Goal: Information Seeking & Learning: Check status

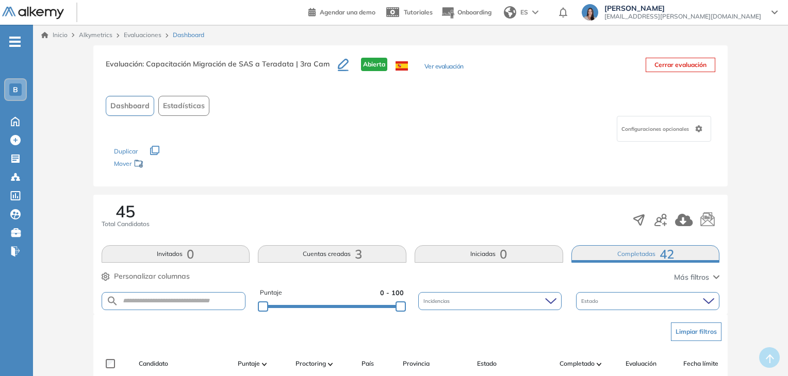
click at [20, 89] on div "B" at bounding box center [15, 90] width 12 height 12
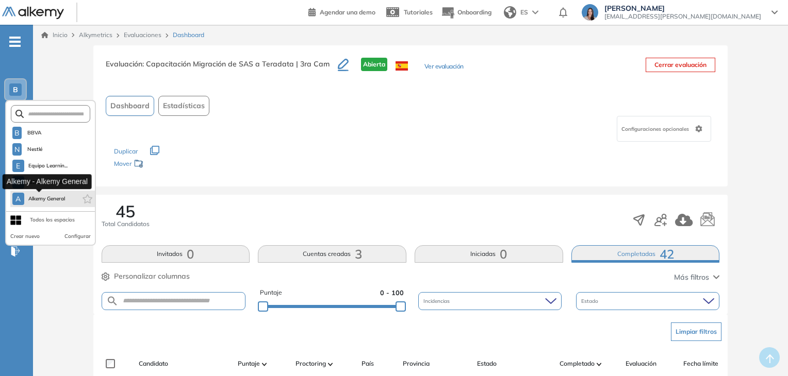
click at [49, 201] on span "Alkemy General" at bounding box center [46, 199] width 37 height 8
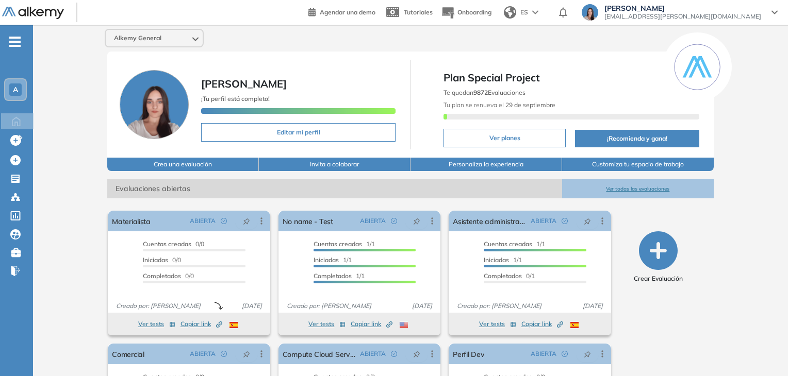
click at [629, 186] on button "Ver todas las evaluaciones" at bounding box center [638, 188] width 152 height 19
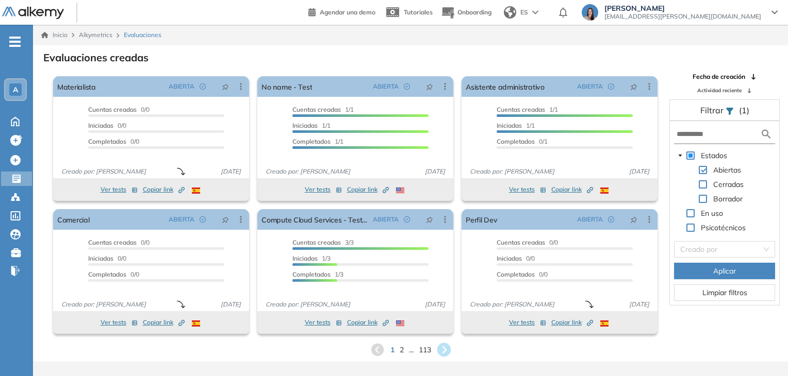
click at [440, 351] on icon at bounding box center [444, 350] width 14 height 14
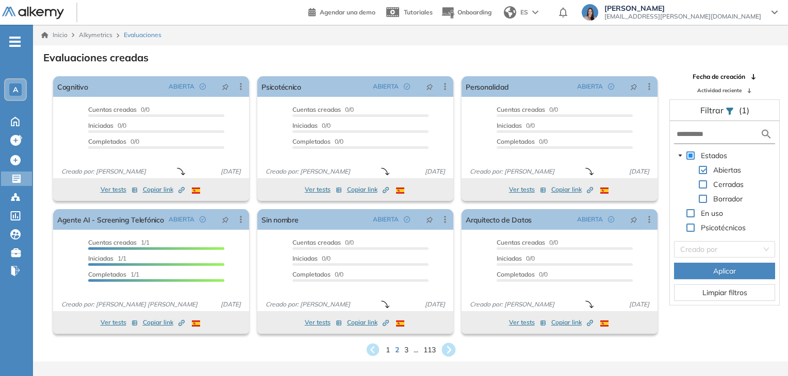
click at [445, 351] on icon at bounding box center [448, 350] width 14 height 14
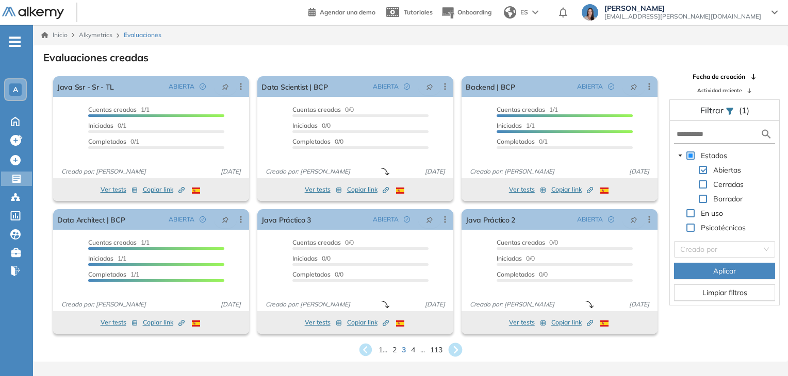
click at [455, 347] on icon at bounding box center [455, 350] width 17 height 17
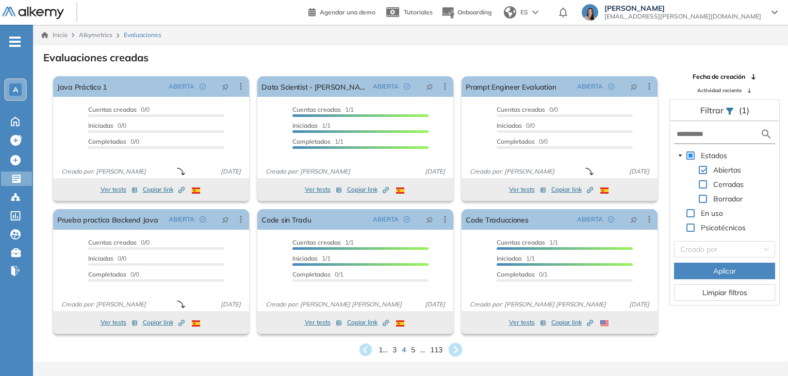
click at [457, 353] on icon at bounding box center [456, 350] width 14 height 14
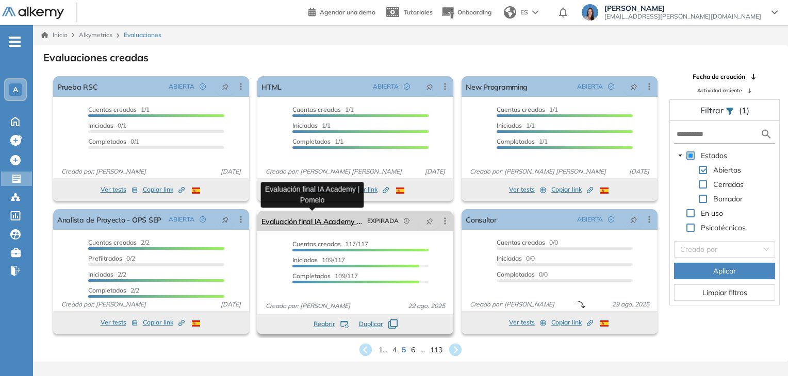
click at [332, 221] on link "Evaluación final IA Academy | Pomelo" at bounding box center [312, 221] width 102 height 21
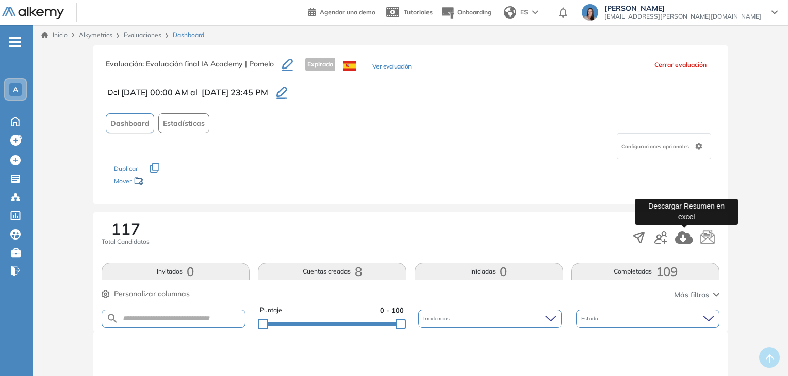
click at [684, 235] on icon "button" at bounding box center [684, 237] width 18 height 12
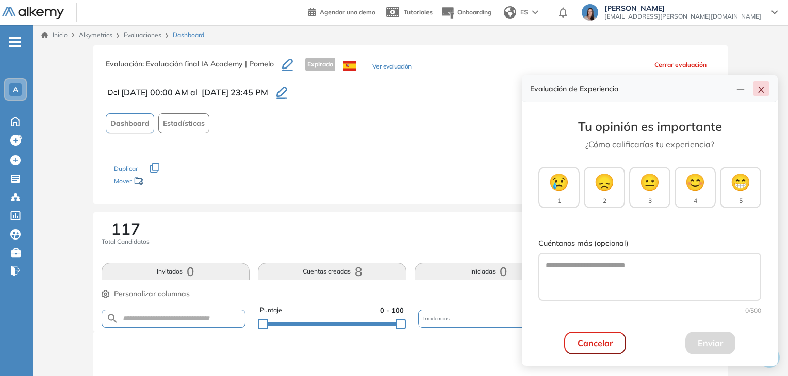
click at [762, 89] on icon "close" at bounding box center [761, 90] width 6 height 6
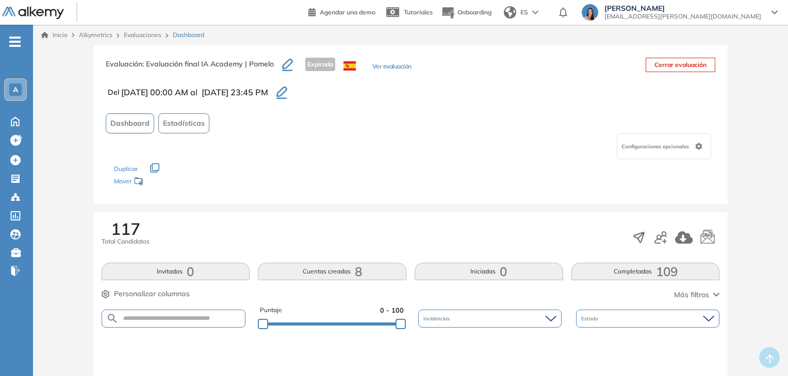
click at [13, 91] on span "A" at bounding box center [15, 90] width 5 height 8
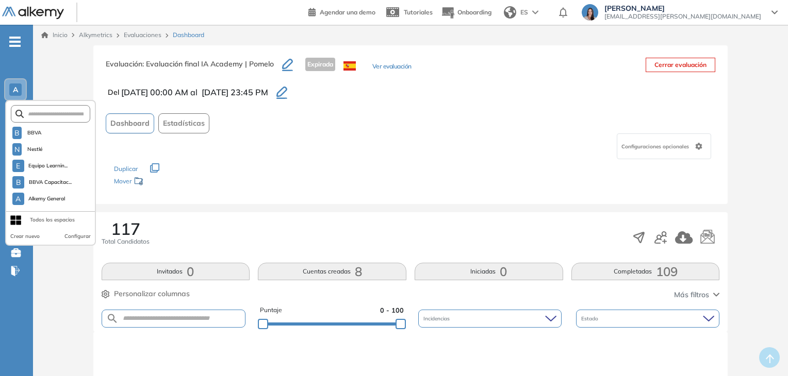
click at [145, 34] on link "Evaluaciones" at bounding box center [143, 35] width 38 height 8
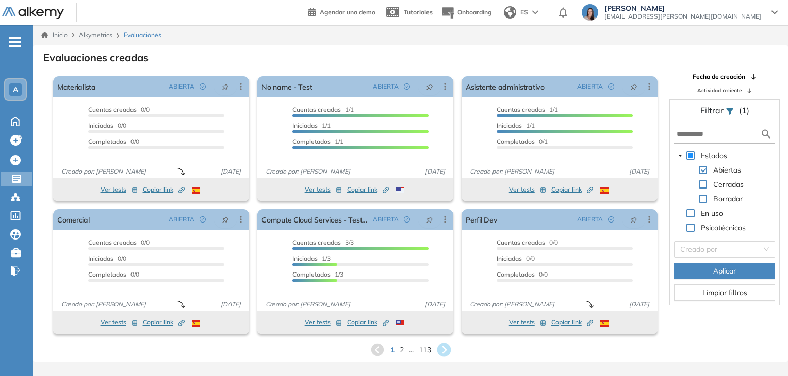
click at [445, 348] on icon at bounding box center [444, 350] width 14 height 14
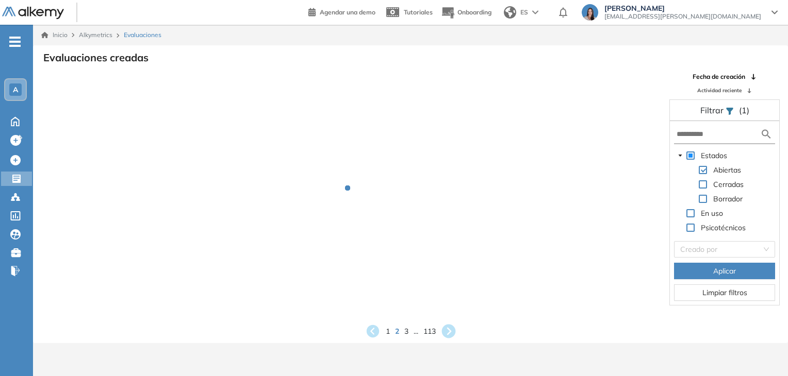
click at [445, 337] on icon at bounding box center [448, 332] width 14 height 14
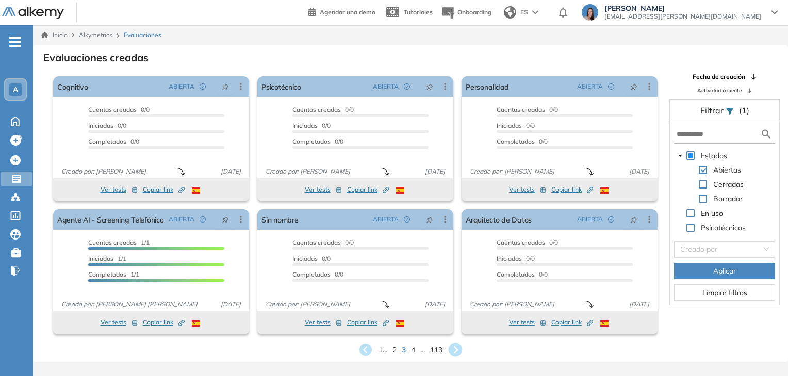
click at [455, 351] on icon at bounding box center [456, 350] width 14 height 14
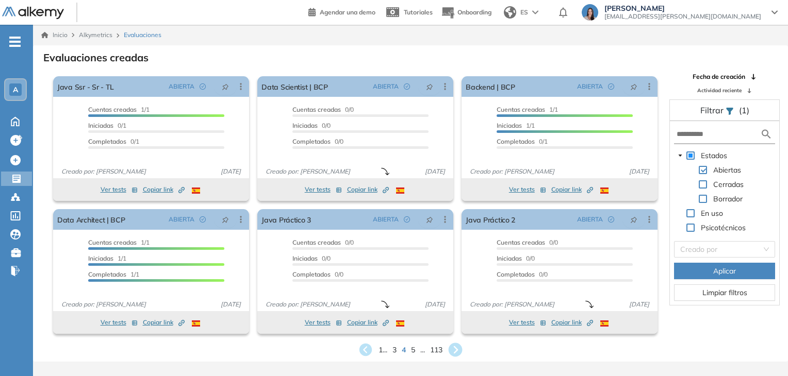
click at [453, 356] on icon at bounding box center [455, 350] width 17 height 17
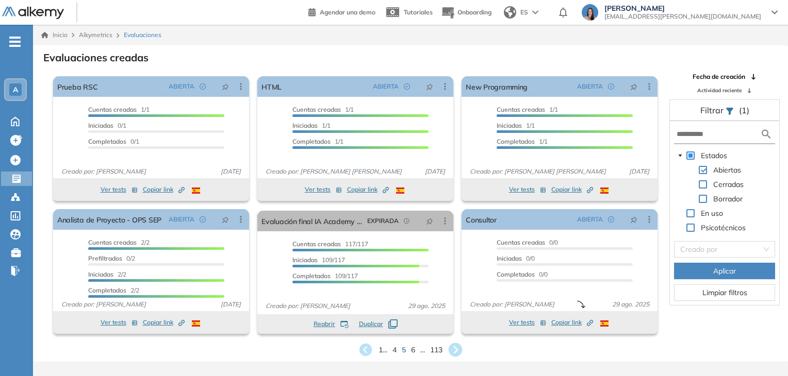
click at [462, 349] on icon at bounding box center [456, 350] width 14 height 14
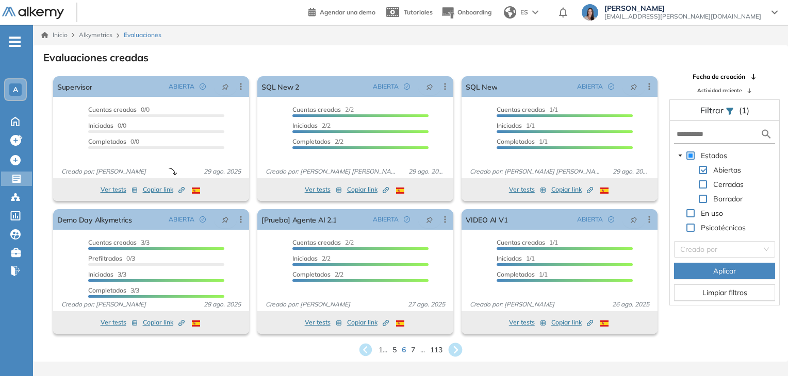
click at [454, 351] on icon at bounding box center [456, 350] width 14 height 14
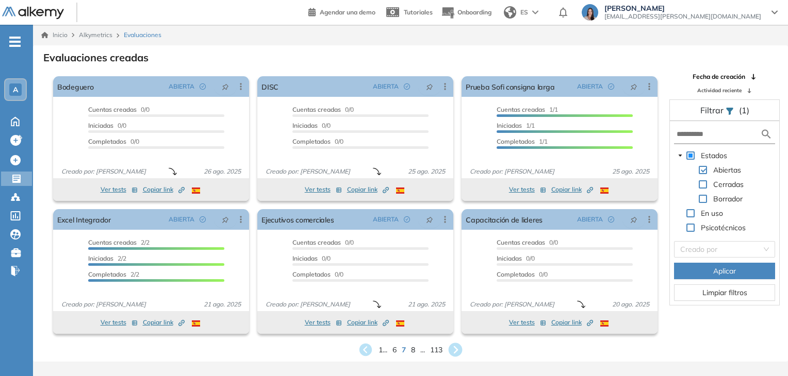
click at [454, 349] on icon at bounding box center [456, 350] width 14 height 14
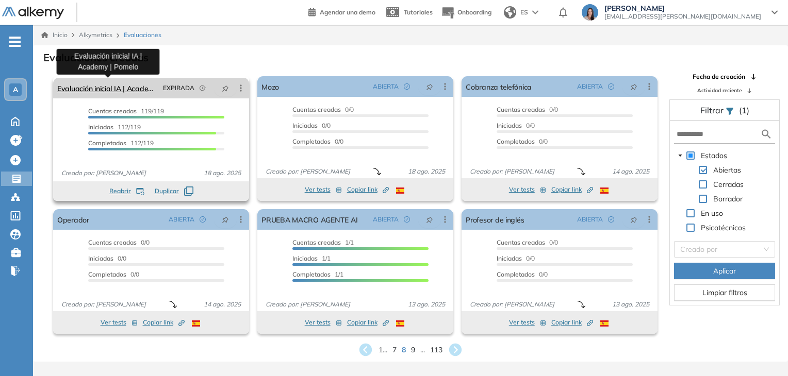
click at [111, 90] on link "Evaluación inicial IA | Academy | Pomelo" at bounding box center [108, 88] width 102 height 21
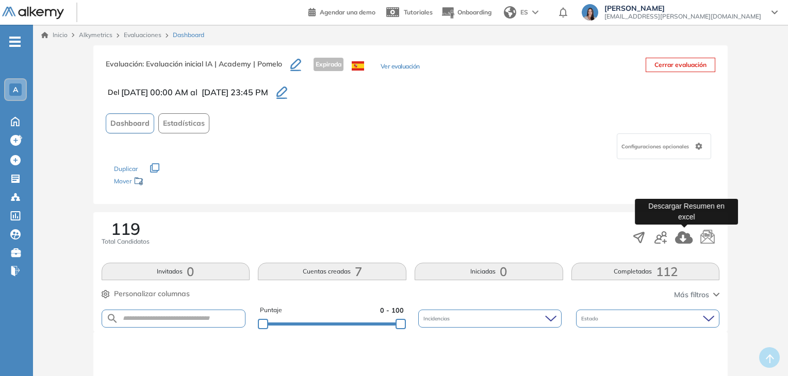
click at [687, 233] on icon "button" at bounding box center [684, 237] width 18 height 12
click at [11, 95] on div "A" at bounding box center [15, 89] width 21 height 21
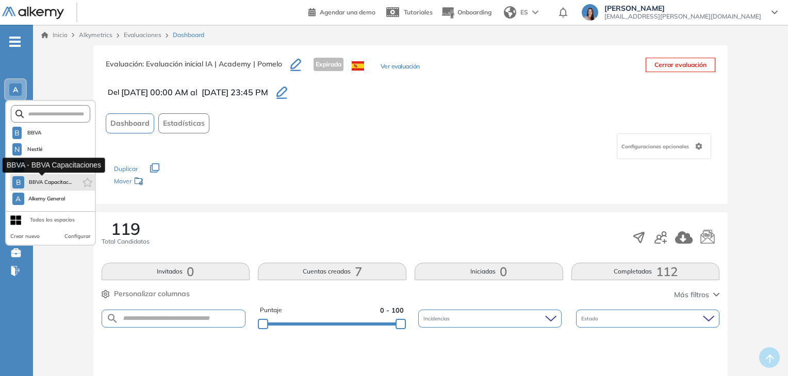
click at [60, 183] on span "BBVA Capacitac..." at bounding box center [49, 182] width 43 height 8
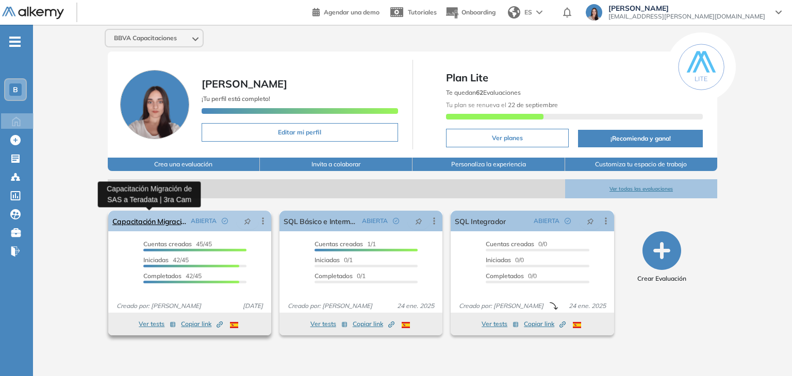
click at [166, 220] on link "Capacitación Migración de SAS a Teradata | 3ra Cam" at bounding box center [149, 221] width 74 height 21
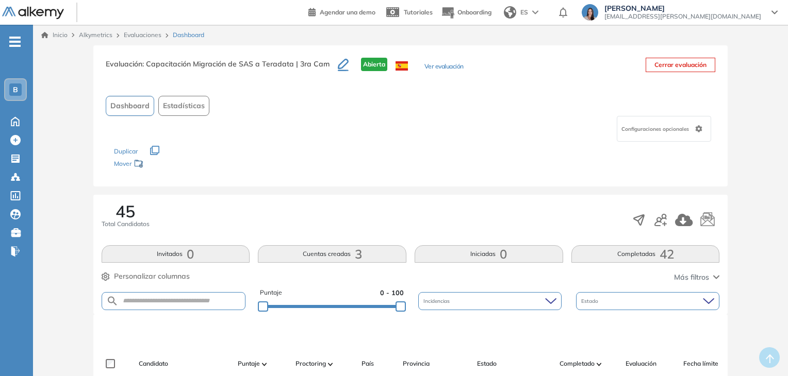
click at [602, 261] on button "Completadas 42" at bounding box center [645, 254] width 148 height 18
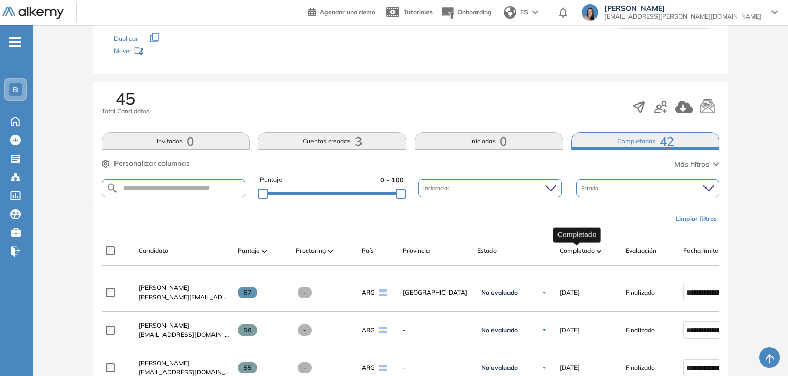
click at [590, 247] on span "Completado" at bounding box center [576, 250] width 35 height 9
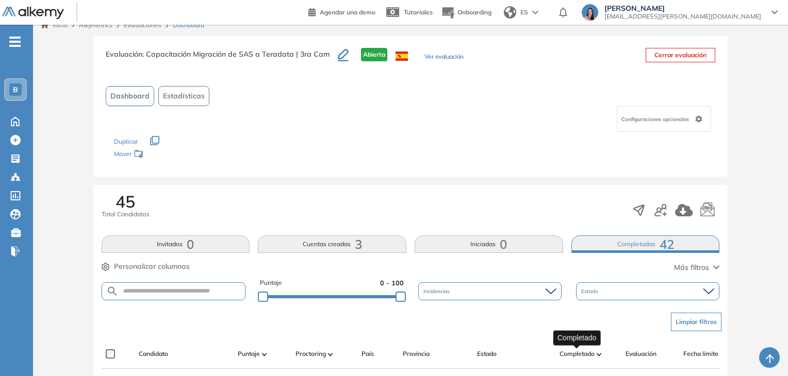
scroll to position [113, 0]
